Goal: Transaction & Acquisition: Purchase product/service

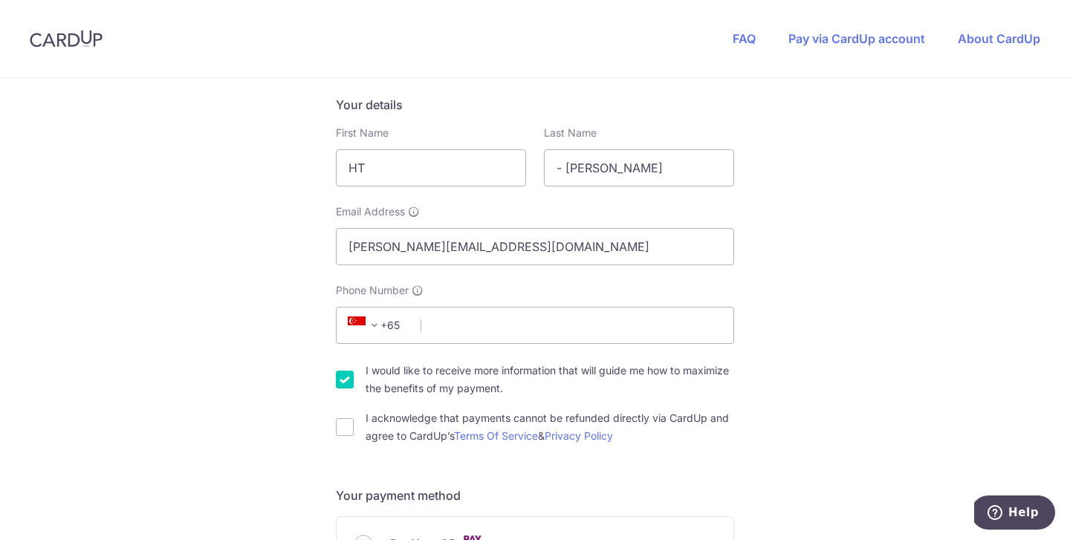
scroll to position [239, 0]
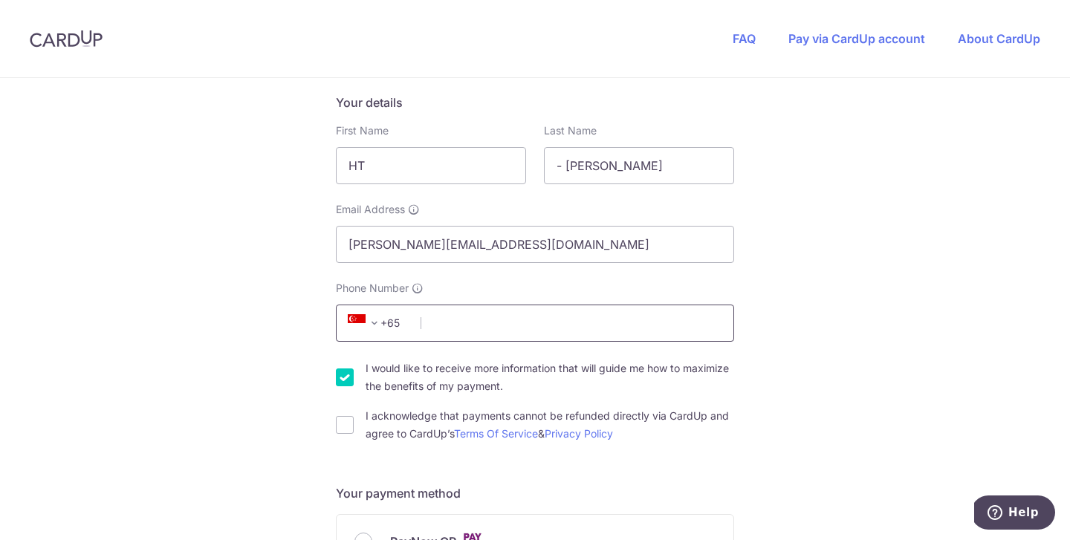
click at [671, 340] on input "Phone Number" at bounding box center [535, 323] width 398 height 37
type input "96445271"
click at [338, 376] on input "I would like to receive more information that will guide me how to maximize the…" at bounding box center [345, 378] width 18 height 18
checkbox input "false"
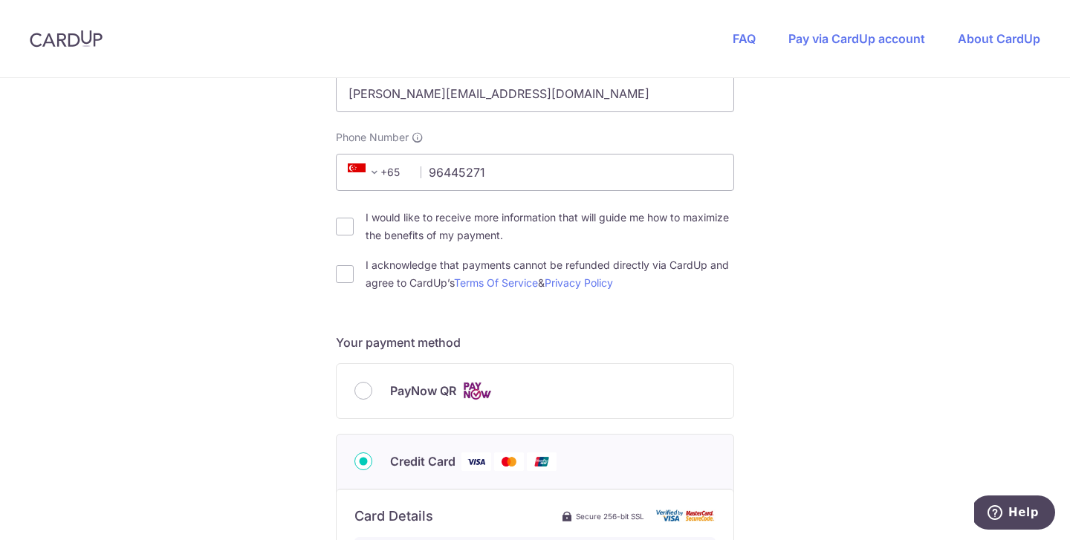
scroll to position [391, 0]
click at [343, 271] on input "I acknowledge that payments cannot be refunded directly via CardUp and agree to…" at bounding box center [345, 273] width 18 height 18
checkbox input "true"
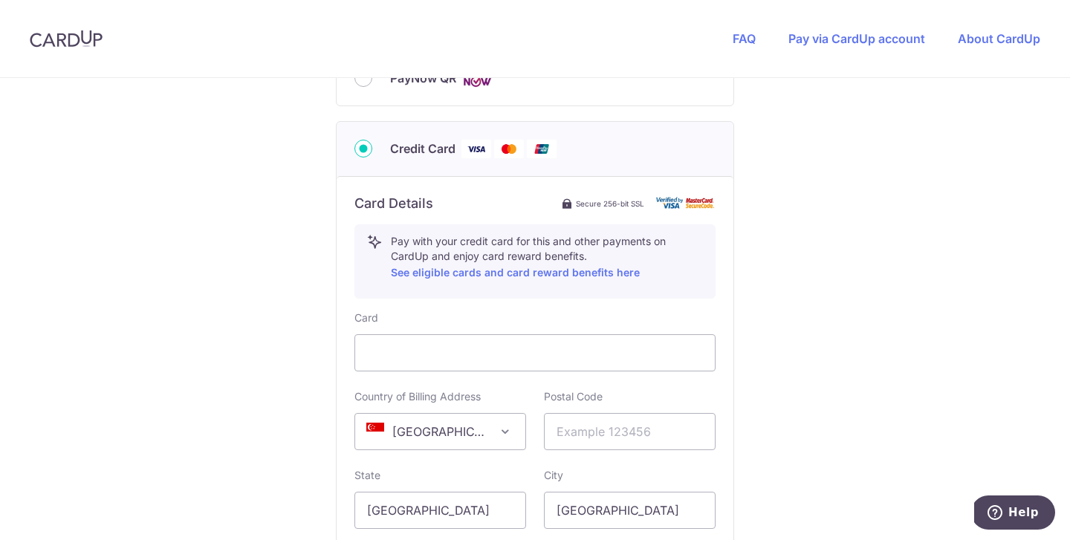
scroll to position [704, 0]
click at [599, 431] on input "text" at bounding box center [630, 430] width 172 height 37
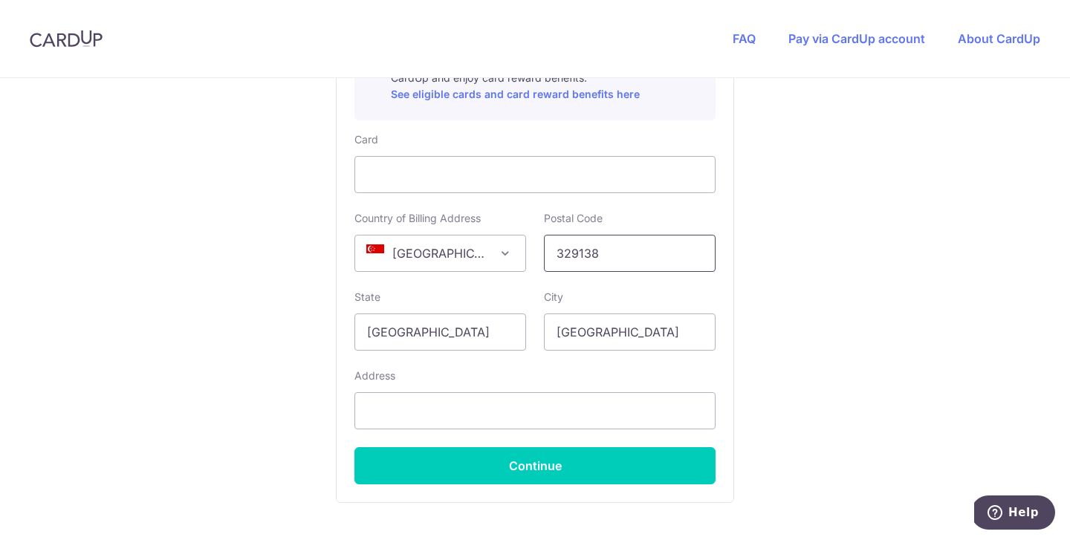
scroll to position [885, 0]
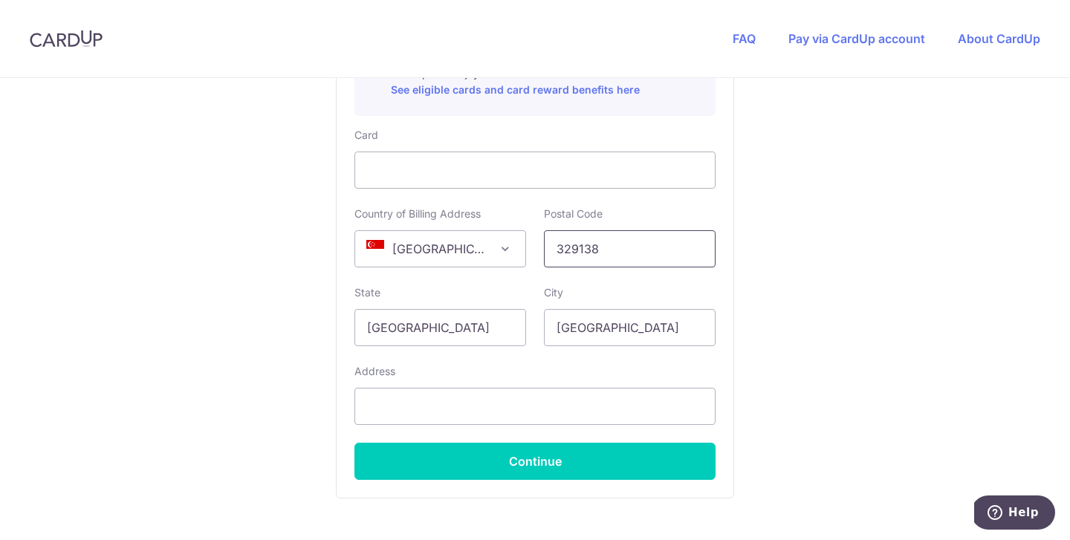
click at [672, 260] on input "329138" at bounding box center [630, 248] width 172 height 37
type input "570443"
click at [476, 415] on input "text" at bounding box center [534, 406] width 361 height 37
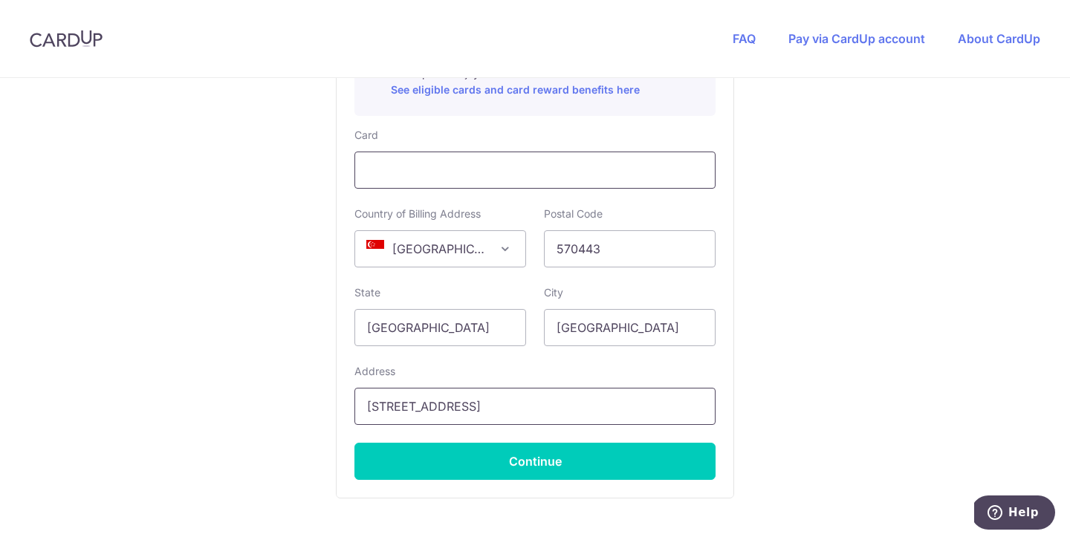
type input "[STREET_ADDRESS]"
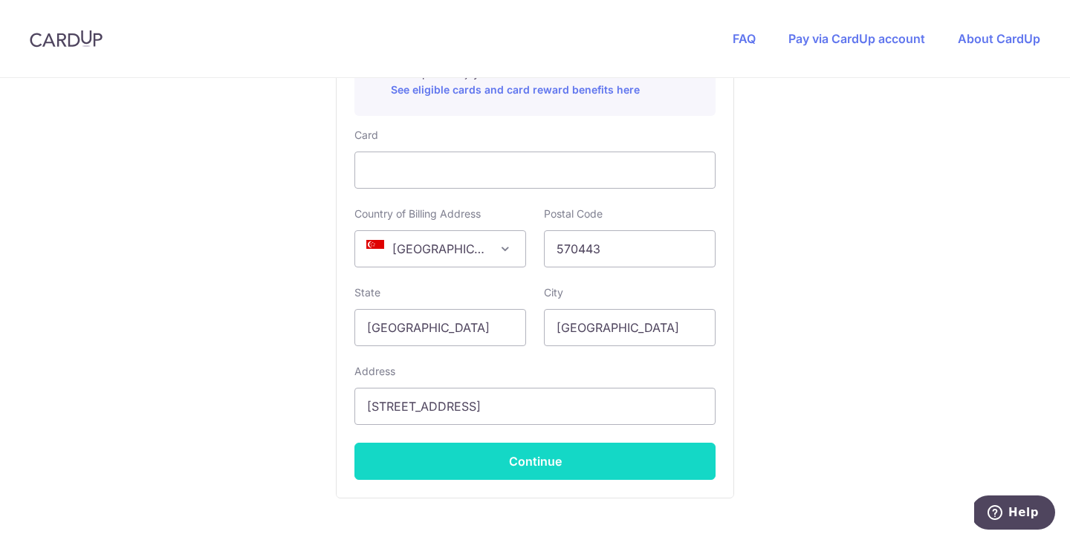
click at [521, 467] on button "Continue" at bounding box center [534, 461] width 361 height 37
type input "**** 4008"
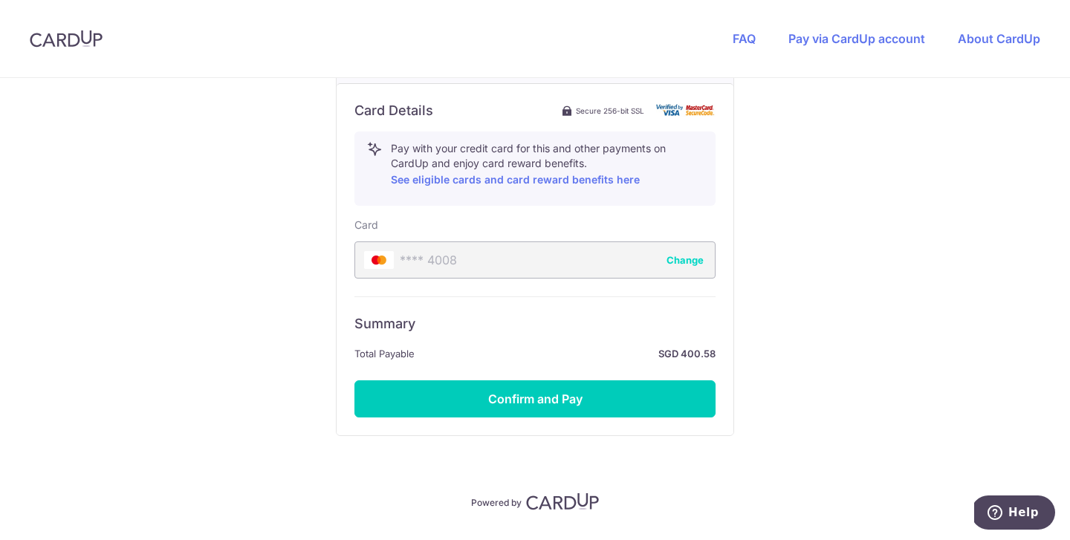
scroll to position [796, 0]
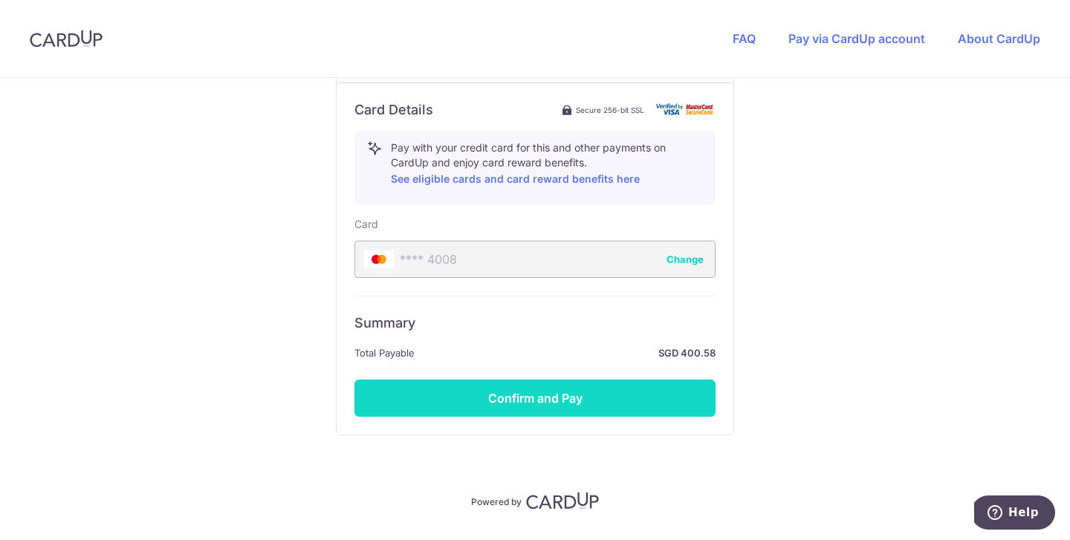
click at [540, 396] on button "Confirm and Pay" at bounding box center [534, 398] width 361 height 37
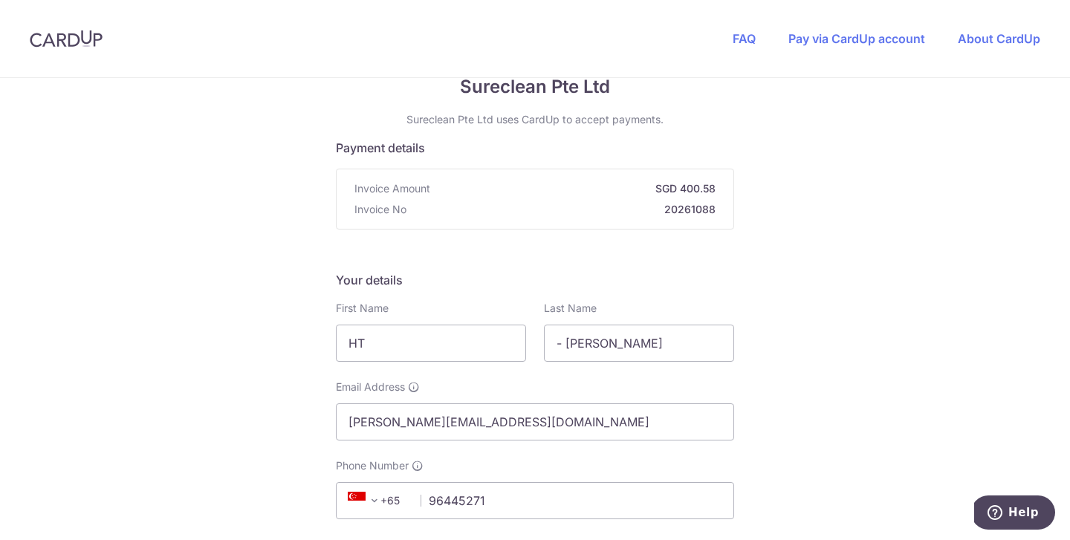
scroll to position [0, 0]
